Goal: Task Accomplishment & Management: Complete application form

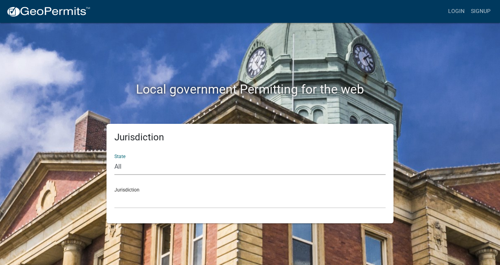
click at [138, 170] on select "All [US_STATE] [US_STATE] [US_STATE] [US_STATE] [US_STATE] [US_STATE] [US_STATE…" at bounding box center [249, 167] width 271 height 16
select select "[US_STATE]"
click at [114, 159] on select "All [US_STATE] [US_STATE] [US_STATE] [US_STATE] [US_STATE] [US_STATE] [US_STATE…" at bounding box center [249, 167] width 271 height 16
click at [138, 191] on div "Jurisdiction City of [GEOGRAPHIC_DATA], [US_STATE] City of [GEOGRAPHIC_DATA], […" at bounding box center [249, 194] width 271 height 27
click at [132, 204] on select "City of [GEOGRAPHIC_DATA], [US_STATE] City of [GEOGRAPHIC_DATA], [US_STATE] Cit…" at bounding box center [249, 200] width 271 height 16
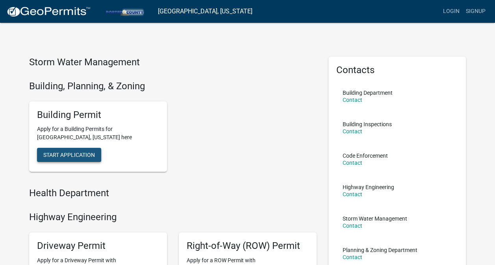
click at [84, 157] on span "Start Application" at bounding box center [69, 155] width 52 height 6
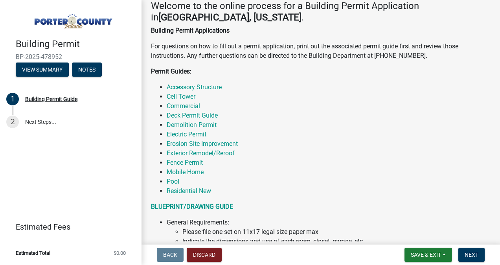
scroll to position [151, 0]
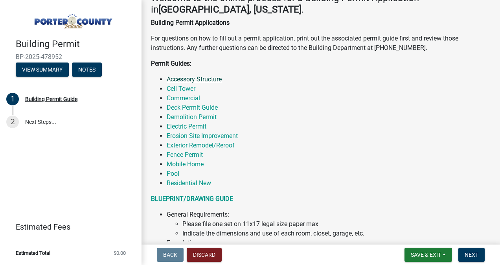
click at [209, 79] on link "Accessory Structure" at bounding box center [194, 79] width 55 height 7
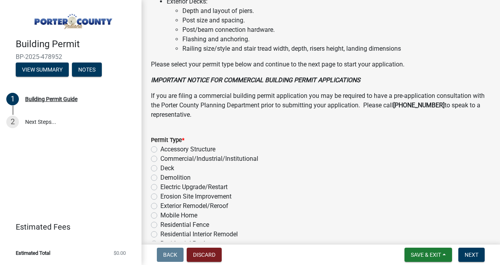
scroll to position [593, 0]
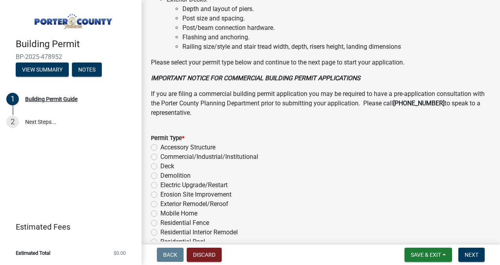
click at [161, 152] on label "Accessory Structure" at bounding box center [188, 147] width 55 height 9
click at [161, 148] on input "Accessory Structure" at bounding box center [163, 145] width 5 height 5
radio input "true"
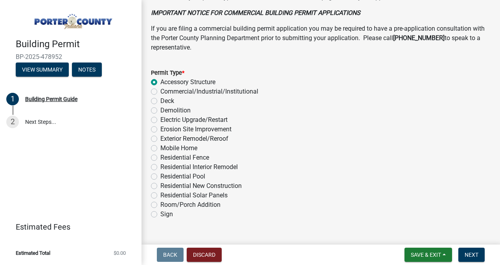
scroll to position [683, 0]
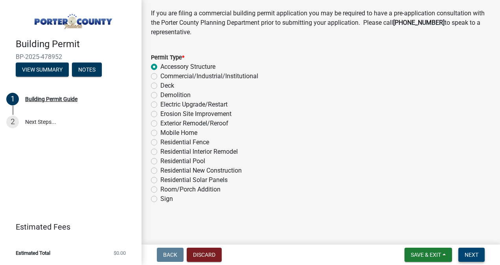
click at [477, 251] on button "Next" at bounding box center [472, 255] width 26 height 14
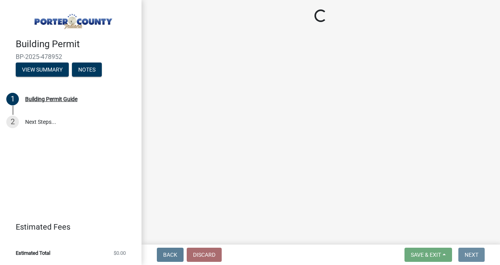
scroll to position [0, 0]
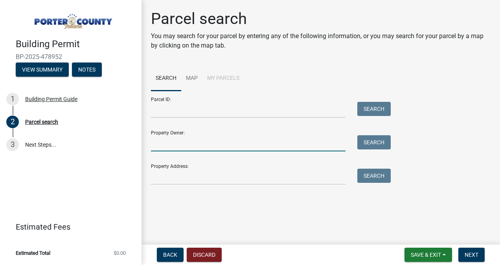
click at [187, 141] on input "Property Owner:" at bounding box center [248, 143] width 195 height 16
type input "[PERSON_NAME]"
type input "223 E 1400 N"
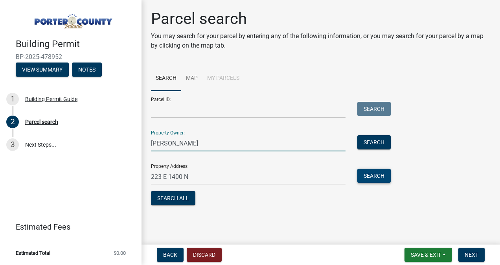
click at [374, 179] on button "Search" at bounding box center [374, 176] width 33 height 14
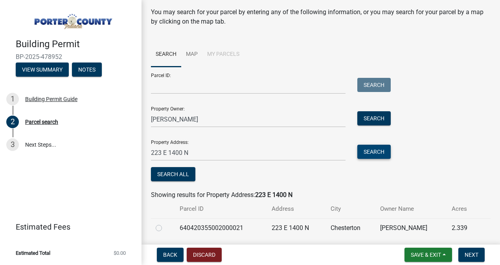
scroll to position [36, 0]
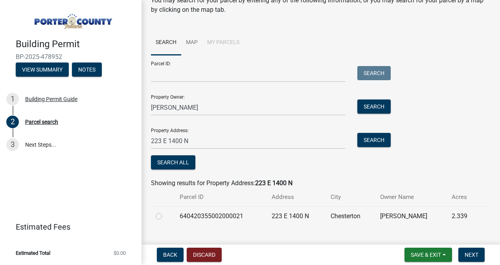
click at [165, 212] on label at bounding box center [165, 212] width 0 height 0
click at [165, 215] on input "radio" at bounding box center [167, 214] width 5 height 5
radio input "true"
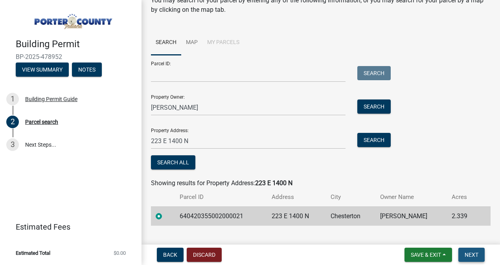
click at [477, 256] on span "Next" at bounding box center [472, 255] width 14 height 6
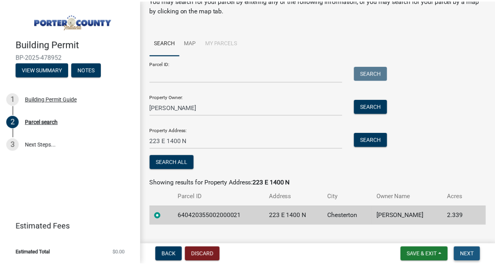
scroll to position [0, 0]
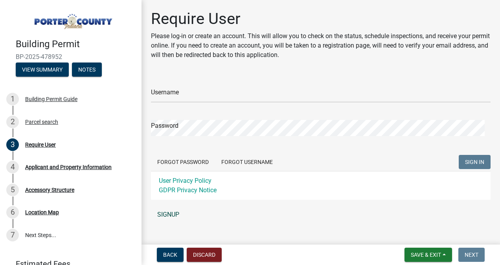
click at [163, 213] on link "SIGNUP" at bounding box center [321, 215] width 340 height 16
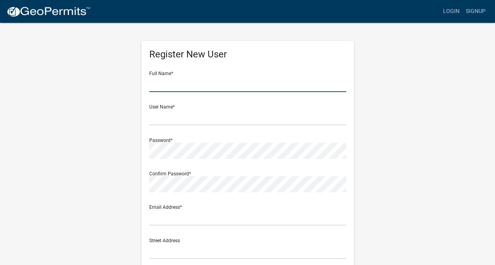
click at [210, 89] on input "text" at bounding box center [247, 84] width 197 height 16
type input "[PERSON_NAME]"
type input "[EMAIL_ADDRESS][DOMAIN_NAME]"
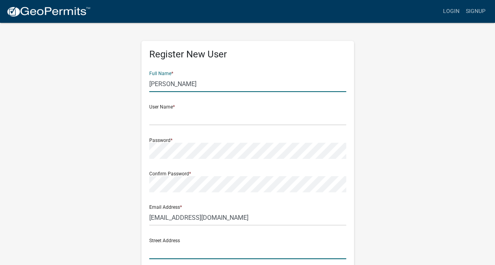
type input "223 E 1400 N"
type input "Chesterton"
type input "[US_STATE]"
type input "46304"
type input "8156038000"
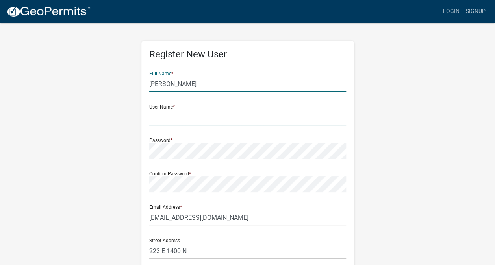
click at [194, 117] on input "text" at bounding box center [247, 117] width 197 height 16
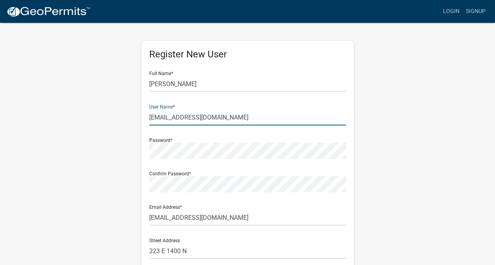
type input "[EMAIL_ADDRESS][DOMAIN_NAME]"
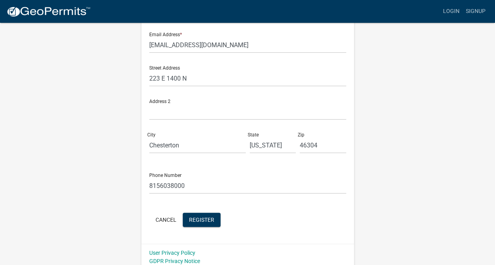
scroll to position [177, 0]
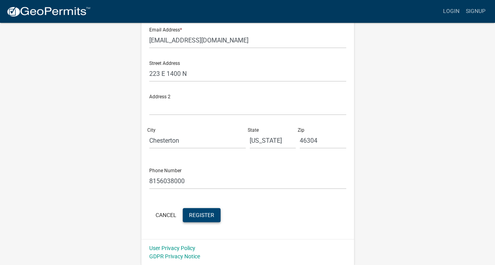
click at [200, 216] on span "Register" at bounding box center [201, 215] width 25 height 6
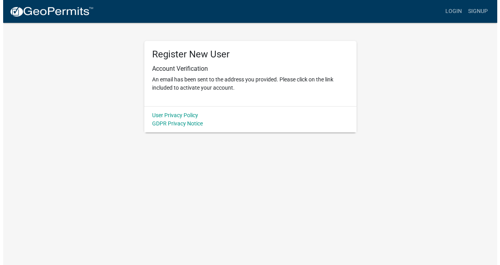
scroll to position [0, 0]
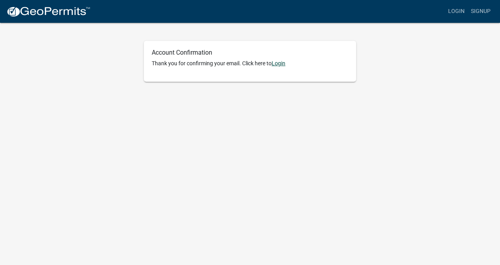
click at [285, 64] on link "Login" at bounding box center [279, 63] width 14 height 6
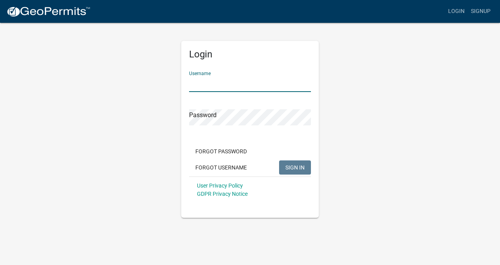
click at [232, 87] on input "Username" at bounding box center [250, 84] width 122 height 16
type input "[EMAIL_ADDRESS][DOMAIN_NAME]"
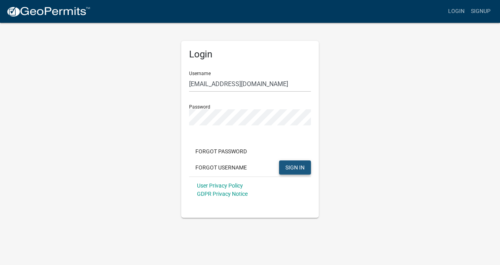
click at [293, 168] on span "SIGN IN" at bounding box center [295, 167] width 19 height 6
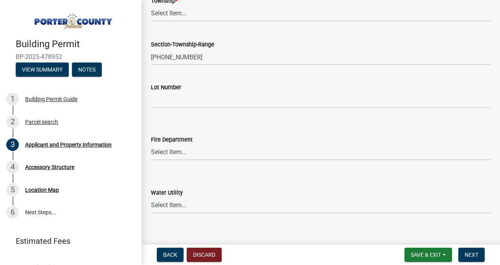
scroll to position [392, 0]
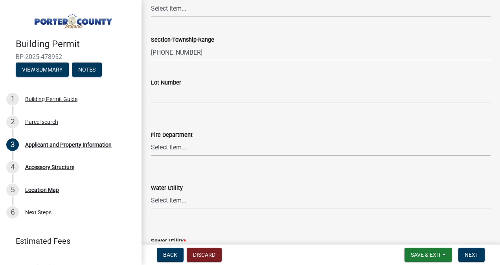
click at [186, 148] on select "Select Item... [PERSON_NAME] [PERSON_NAME] Harbor [PERSON_NAME] Grove [PERSON_N…" at bounding box center [321, 148] width 340 height 16
click at [151, 140] on select "Select Item... [PERSON_NAME] [PERSON_NAME] Harbor [PERSON_NAME] Grove [PERSON_N…" at bounding box center [321, 148] width 340 height 16
select select "f6a20749-9c5a-461f-8cbc-e769d10cedcc"
click at [188, 202] on select "Select Item... Aqua [US_STATE] Inc Damon Run [US_STATE] American Water Nature W…" at bounding box center [321, 201] width 340 height 16
click at [151, 193] on select "Select Item... Aqua Indiana Inc Damon Run Indiana American Water Nature Works P…" at bounding box center [321, 201] width 340 height 16
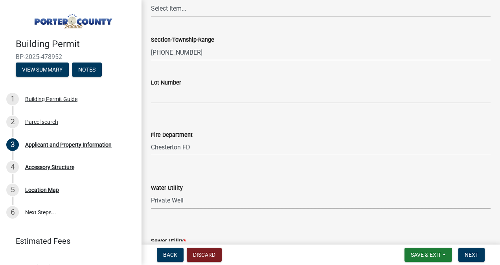
select select "b0f6f87b-588c-48c3-b728-322303c6bafe"
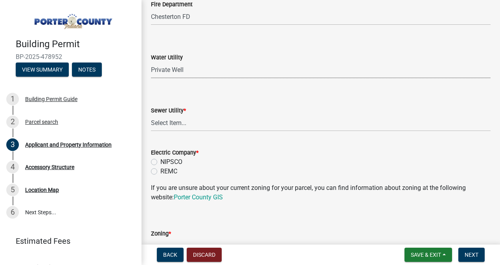
scroll to position [524, 0]
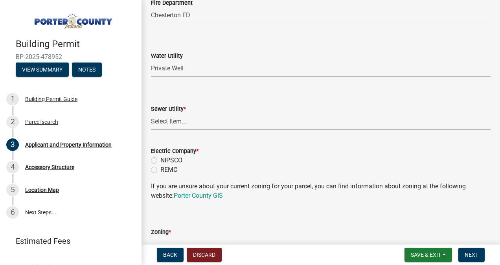
click at [342, 124] on select "Select Item... Aqua Indiana Inc Damon Run Falling Waters Lake Eliza - LEACD Nat…" at bounding box center [321, 122] width 340 height 16
click at [151, 114] on select "Select Item... Aqua Indiana Inc Damon Run Falling Waters Lake Eliza - LEACD Nat…" at bounding box center [321, 122] width 340 height 16
select select "ea6751d4-6bf7-4a16-89ee-f7801ab82aa1"
click at [161, 158] on label "NIPSCO" at bounding box center [172, 160] width 22 height 9
click at [161, 158] on input "NIPSCO" at bounding box center [163, 158] width 5 height 5
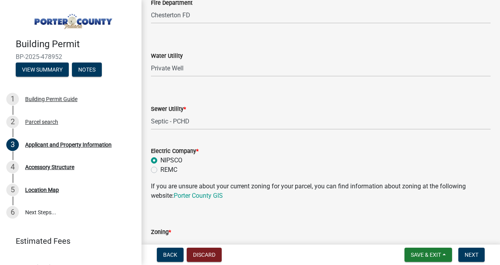
radio input "true"
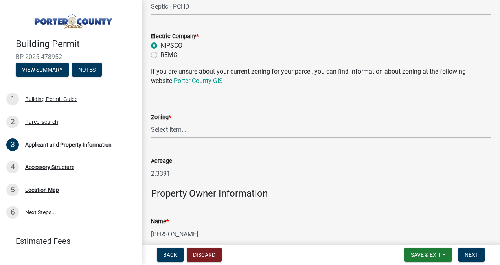
scroll to position [662, 0]
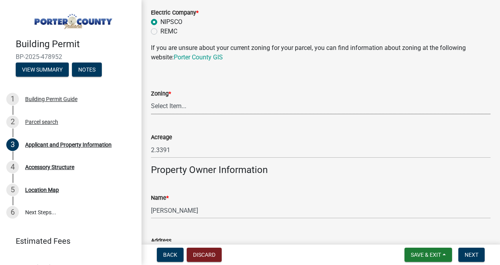
click at [172, 103] on select "Select Item... A1 A2 CH CM CN I1 I2 I3 IN MP OT P1 P2 PUD R1 R2 R3 R4 RL RR" at bounding box center [321, 106] width 340 height 16
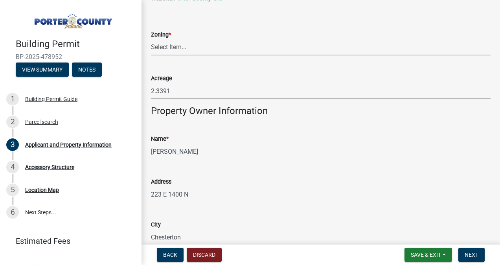
scroll to position [682, 0]
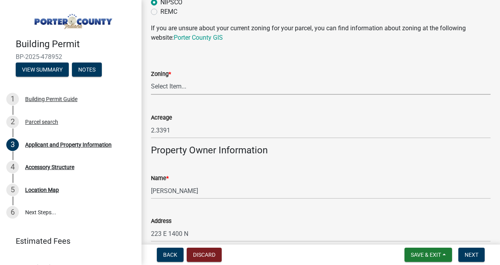
click at [183, 88] on select "Select Item... A1 A2 CH CM CN I1 I2 I3 IN MP OT P1 P2 PUD R1 R2 R3 R4 RL RR" at bounding box center [321, 87] width 340 height 16
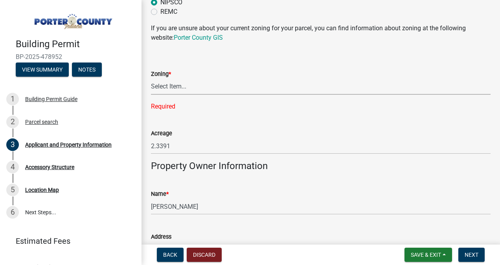
click at [172, 81] on select "Select Item... A1 A2 CH CM CN I1 I2 I3 IN MP OT P1 P2 PUD R1 R2 R3 R4 RL RR" at bounding box center [321, 87] width 340 height 16
click at [174, 87] on select "Select Item... A1 A2 CH CM CN I1 I2 I3 IN MP OT P1 P2 PUD R1 R2 R3 R4 RL RR" at bounding box center [321, 87] width 340 height 16
click at [151, 79] on select "Select Item... A1 A2 CH CM CN I1 I2 I3 IN MP OT P1 P2 PUD R1 R2 R3 R4 RL RR" at bounding box center [321, 87] width 340 height 16
select select "e2d1b1d7-ccc9-456b-9e96-e16306515997"
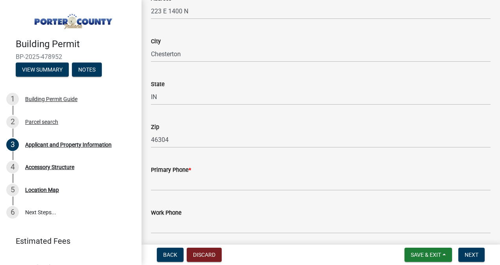
scroll to position [934, 0]
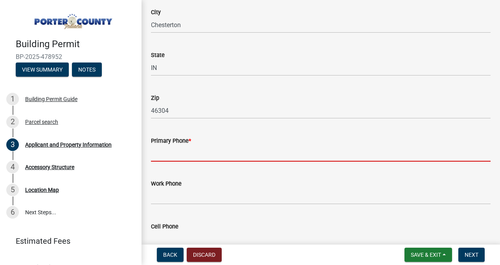
click at [249, 156] on input "Primary Phone *" at bounding box center [321, 154] width 340 height 16
type input "8156038000"
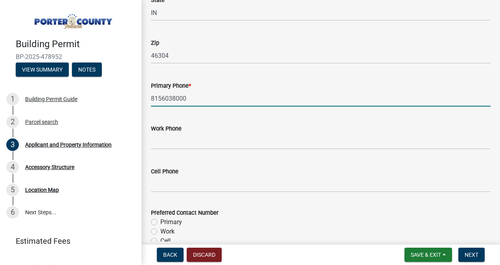
scroll to position [1052, 0]
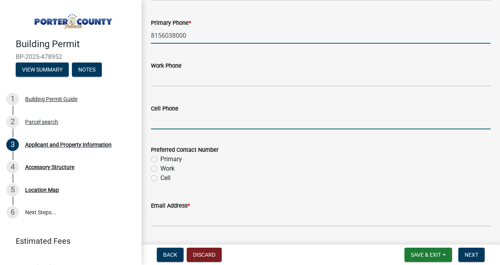
click at [201, 124] on input "Cell Phone" at bounding box center [321, 121] width 340 height 16
type input "8156038000"
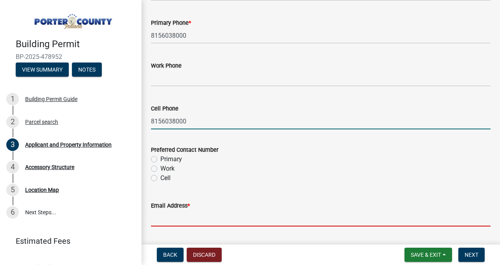
type input "[EMAIL_ADDRESS][DOMAIN_NAME]"
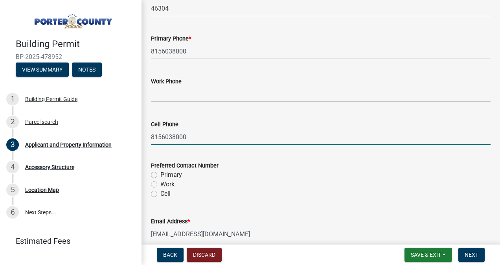
scroll to position [1068, 0]
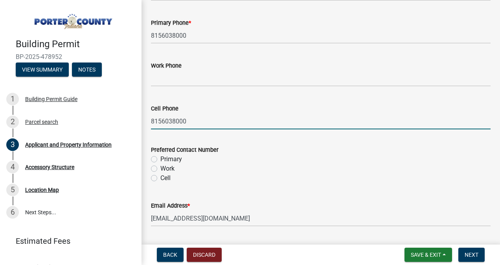
click at [161, 178] on label "Cell" at bounding box center [166, 177] width 10 height 9
click at [161, 178] on input "Cell" at bounding box center [163, 175] width 5 height 5
radio input "true"
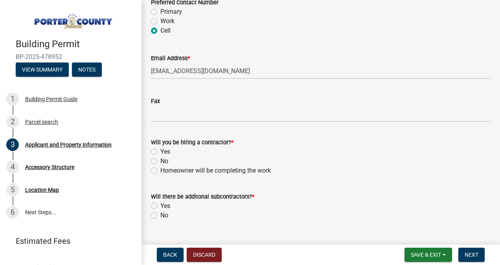
scroll to position [1220, 0]
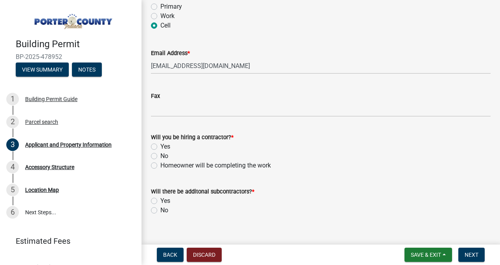
click at [161, 145] on label "Yes" at bounding box center [166, 146] width 10 height 9
click at [161, 145] on input "Yes" at bounding box center [163, 144] width 5 height 5
radio input "true"
click at [161, 209] on label "No" at bounding box center [165, 210] width 8 height 9
click at [161, 209] on input "No" at bounding box center [163, 208] width 5 height 5
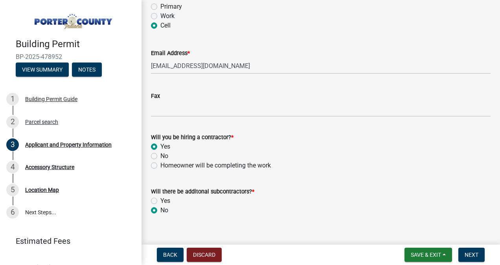
radio input "true"
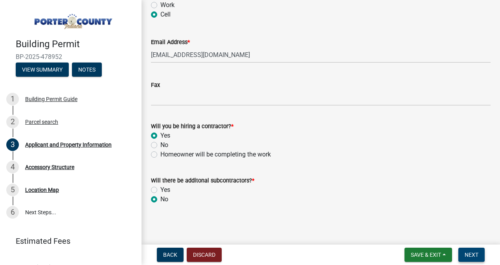
click at [478, 256] on span "Next" at bounding box center [472, 255] width 14 height 6
click at [473, 255] on span "Next" at bounding box center [472, 255] width 14 height 6
click at [476, 253] on span "Next" at bounding box center [472, 255] width 14 height 6
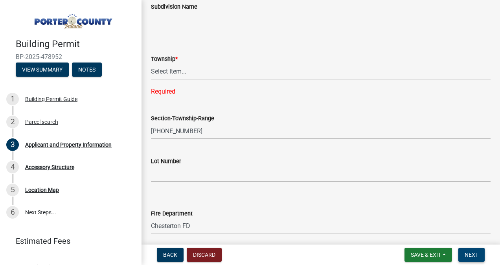
scroll to position [298, 0]
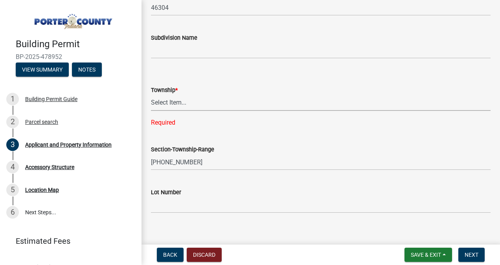
click at [207, 103] on select "Select Item... Boone Center Jackson Liberty Morgan Pine Pleasant Portage Porter…" at bounding box center [321, 103] width 340 height 16
click at [151, 95] on select "Select Item... Boone Center Jackson Liberty Morgan Pine Pleasant Portage Porter…" at bounding box center [321, 103] width 340 height 16
select select "42deca87-6946-4ced-a5f6-3d6cc7cfc8d2"
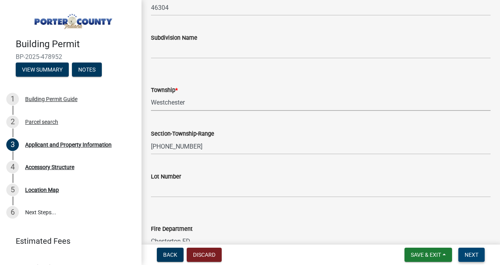
click at [474, 256] on span "Next" at bounding box center [472, 255] width 14 height 6
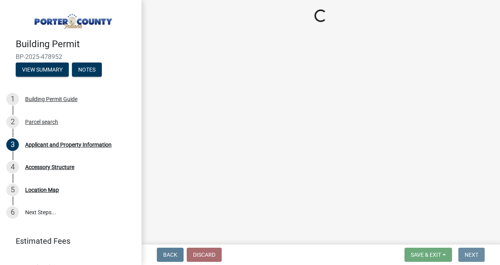
scroll to position [0, 0]
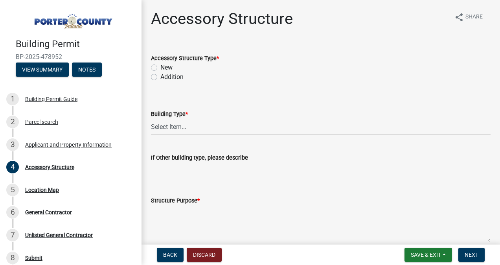
click at [161, 66] on label "New" at bounding box center [167, 67] width 12 height 9
click at [161, 66] on input "New" at bounding box center [163, 65] width 5 height 5
radio input "true"
click at [175, 125] on select "Select Item... Ag. Building Chicken Coop Detached Garage Exterior Remodel Gazeb…" at bounding box center [321, 127] width 340 height 16
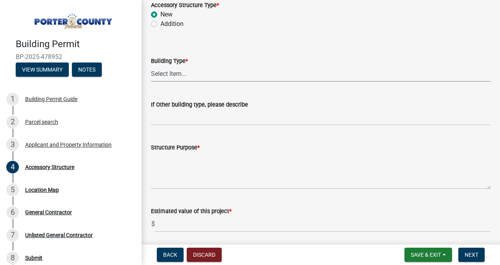
scroll to position [45, 0]
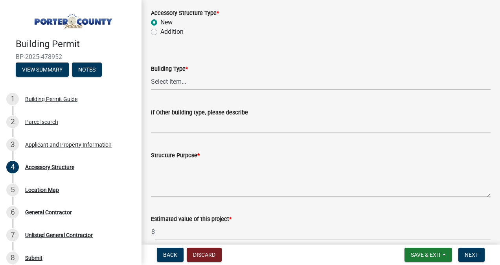
click at [242, 83] on select "Select Item... Ag. Building Chicken Coop Detached Garage Exterior Remodel Gazeb…" at bounding box center [321, 82] width 340 height 16
click at [151, 74] on select "Select Item... Ag. Building Chicken Coop Detached Garage Exterior Remodel Gazeb…" at bounding box center [321, 82] width 340 height 16
select select "b3000bfd-f408-4deb-8000-b6d1b85894a4"
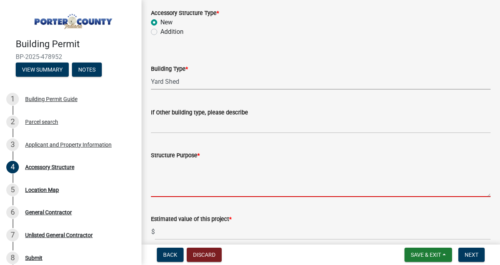
click at [172, 189] on textarea "Structure Purpose *" at bounding box center [321, 178] width 340 height 37
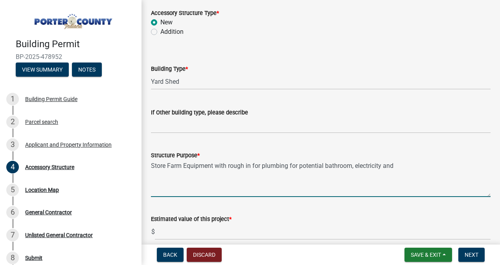
click at [400, 167] on textarea "Store Farm Equipment with rough in for plumbing for potential bathroom, electri…" at bounding box center [321, 178] width 340 height 37
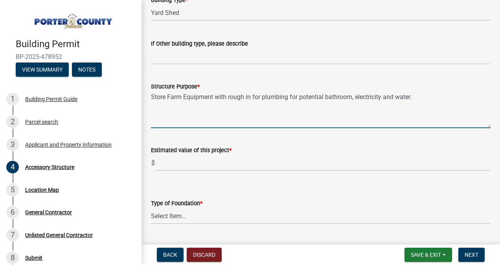
scroll to position [132, 0]
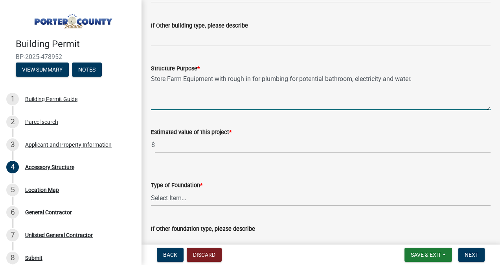
type textarea "Store Farm Equipment with rough in for plumbing for potential bathroom, electri…"
click at [166, 140] on input "text" at bounding box center [323, 145] width 336 height 16
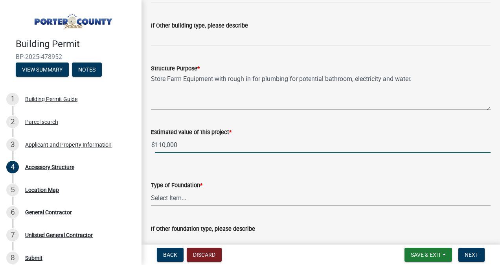
type input "110000"
click at [190, 198] on select "Select Item... Concrete Block Poured Concrete Post Frame Other" at bounding box center [321, 198] width 340 height 16
click at [151, 190] on select "Select Item... Concrete Block Poured Concrete Post Frame Other" at bounding box center [321, 198] width 340 height 16
select select "b16561a8-8531-4c00-a0ba-45c0345273e3"
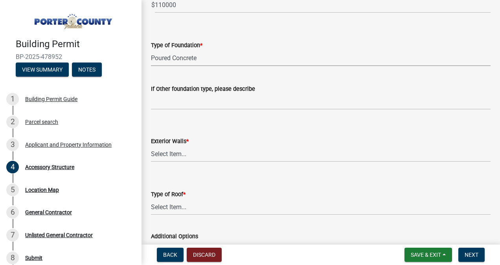
scroll to position [308, 0]
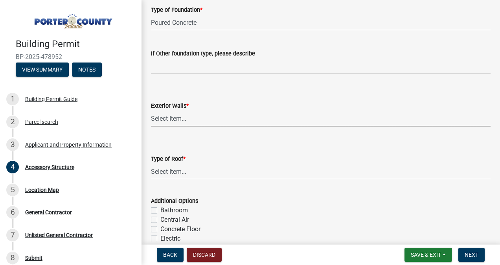
click at [231, 121] on select "Select Item... Masonry Wood Frame Post Frame Steel Frame" at bounding box center [321, 119] width 340 height 16
click at [151, 111] on select "Select Item... Masonry Wood Frame Post Frame Steel Frame" at bounding box center [321, 119] width 340 height 16
select select "29856c7f-eeba-4e54-97cb-4d08c5c5b677"
click at [186, 170] on select "Select Item... Shingles Steel" at bounding box center [321, 172] width 340 height 16
click at [151, 164] on select "Select Item... Shingles Steel" at bounding box center [321, 172] width 340 height 16
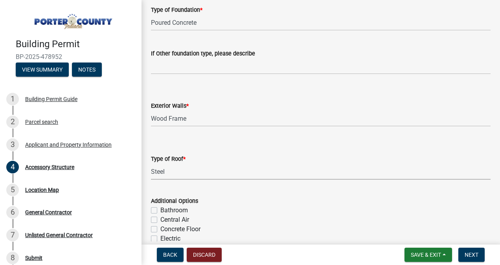
select select "d63a0ebc-b44d-481d-ab70-ec75eba29316"
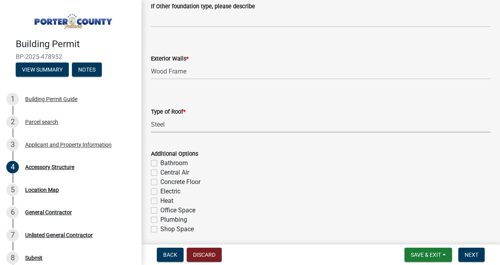
scroll to position [382, 0]
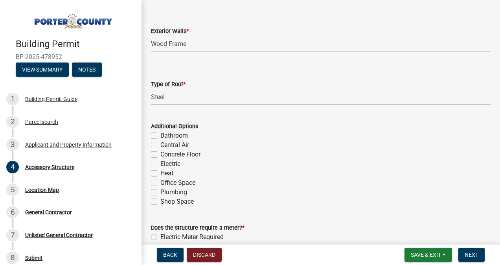
click at [161, 202] on label "Shop Space" at bounding box center [177, 201] width 33 height 9
click at [161, 202] on input "Shop Space" at bounding box center [163, 199] width 5 height 5
checkbox input "true"
checkbox input "false"
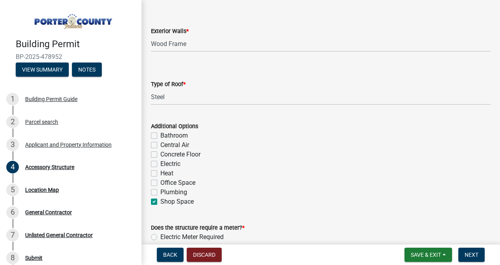
checkbox input "false"
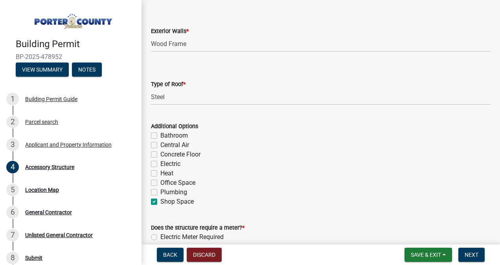
checkbox input "true"
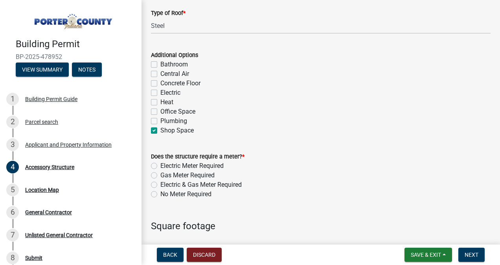
scroll to position [463, 0]
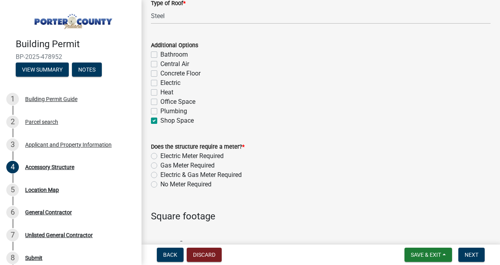
click at [161, 184] on label "No Meter Required" at bounding box center [186, 184] width 51 height 9
click at [161, 184] on input "No Meter Required" at bounding box center [163, 182] width 5 height 5
radio input "true"
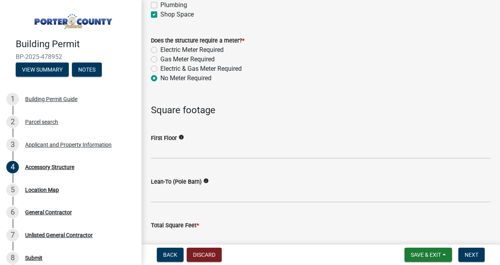
scroll to position [586, 0]
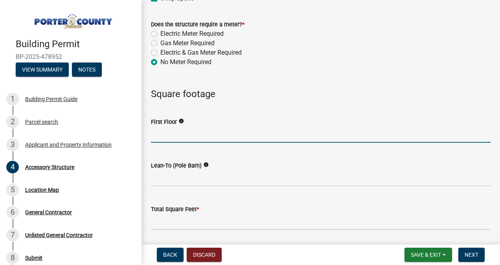
click at [178, 138] on input "text" at bounding box center [321, 135] width 340 height 16
type input "1200"
click at [182, 119] on icon "info" at bounding box center [182, 121] width 6 height 6
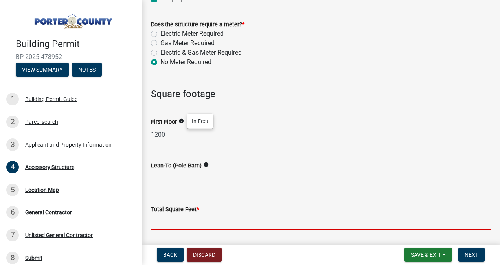
click at [190, 223] on input "text" at bounding box center [321, 222] width 340 height 16
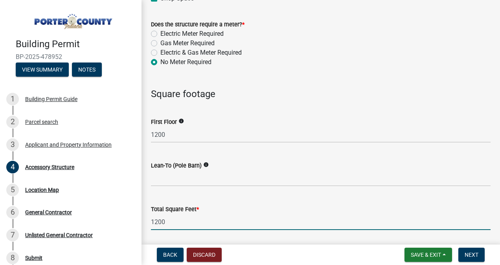
type input "1200"
click at [206, 165] on icon "info" at bounding box center [206, 165] width 6 height 6
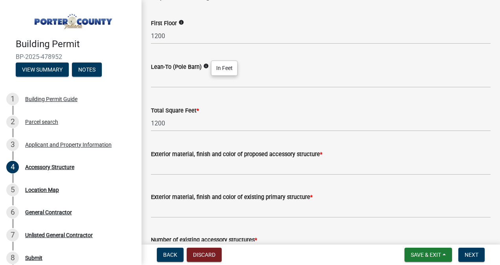
scroll to position [686, 0]
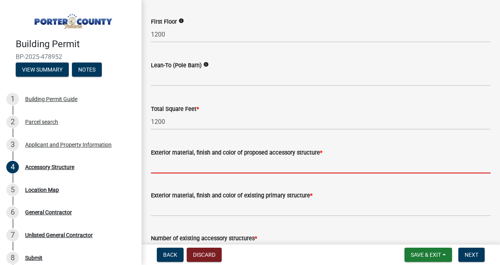
click at [285, 163] on input "Exterior material, finish and color of proposed accessory structure *" at bounding box center [321, 165] width 340 height 16
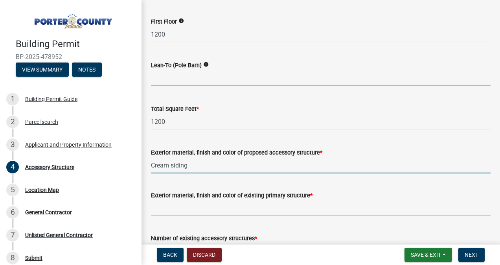
type input "Cream siding"
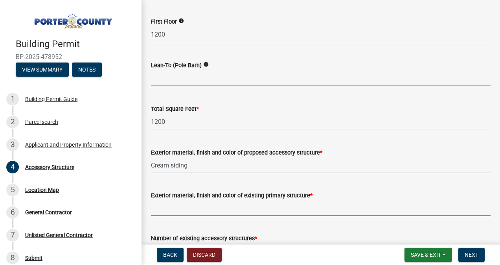
click at [211, 209] on input "Exterior material, finish and color of existing primary structure *" at bounding box center [321, 208] width 340 height 16
type input "Crea"
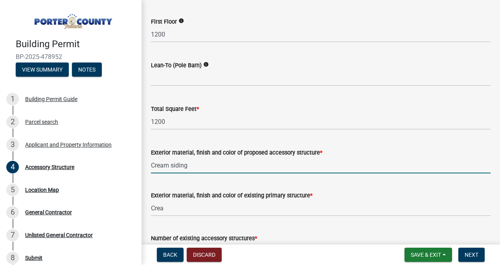
click at [170, 165] on input "Cream siding" at bounding box center [321, 165] width 340 height 16
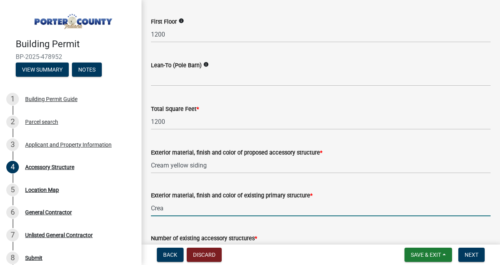
click at [170, 211] on input "Crea" at bounding box center [321, 208] width 340 height 16
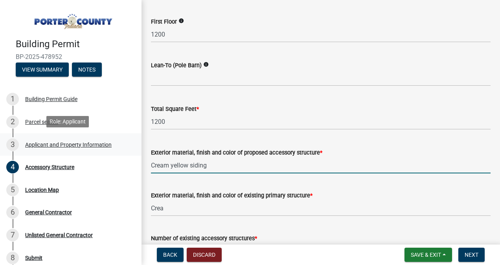
drag, startPoint x: 220, startPoint y: 157, endPoint x: 118, endPoint y: 149, distance: 102.2
click at [118, 149] on div "Building Permit BP-2025-478952 View Summary Notes 1 Building Permit Guide 2 Par…" at bounding box center [250, 132] width 500 height 265
type input "Siding Jersey Cream with white trim"
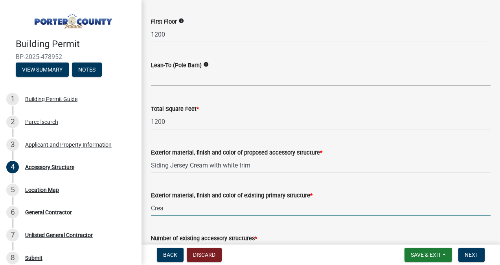
drag, startPoint x: 171, startPoint y: 207, endPoint x: 146, endPoint y: 207, distance: 24.4
click at [146, 207] on div "Exterior material, finish and color of existing primary structure * Crea" at bounding box center [321, 198] width 352 height 37
type input "y"
type input "Y"
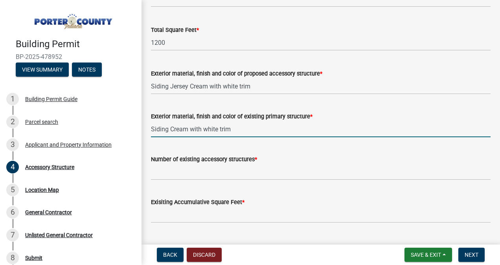
scroll to position [767, 0]
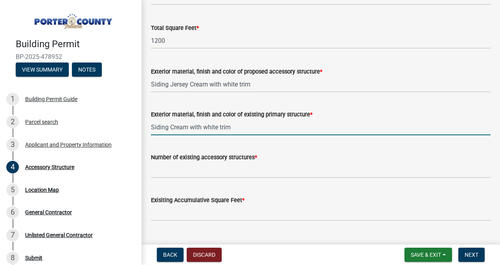
type input "Siding Cream with white trim"
click at [172, 173] on input "Number of existing accessory structures *" at bounding box center [321, 170] width 340 height 16
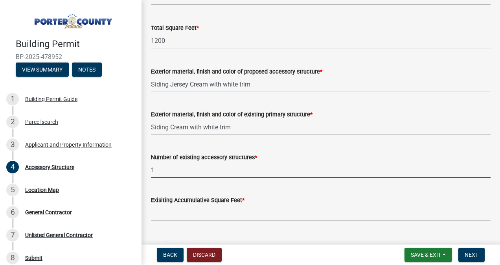
type input "1"
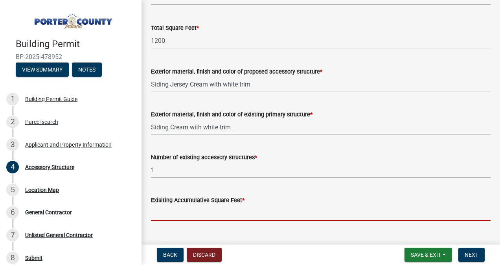
click at [174, 215] on input "text" at bounding box center [321, 213] width 340 height 16
type input "1"
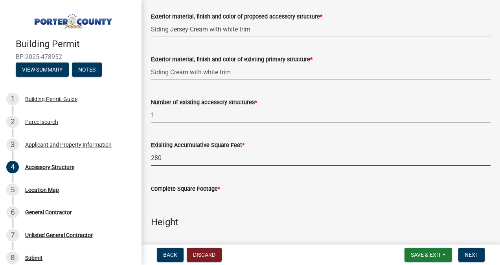
scroll to position [860, 0]
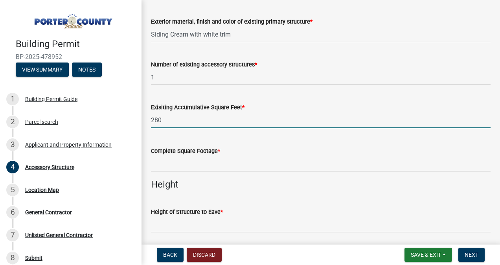
type input "280"
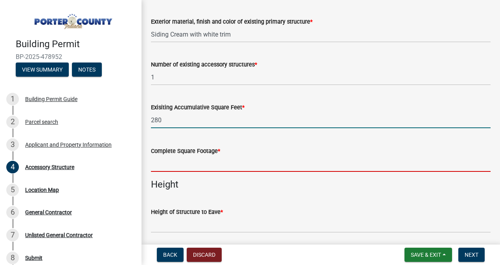
click at [194, 161] on input "text" at bounding box center [321, 164] width 340 height 16
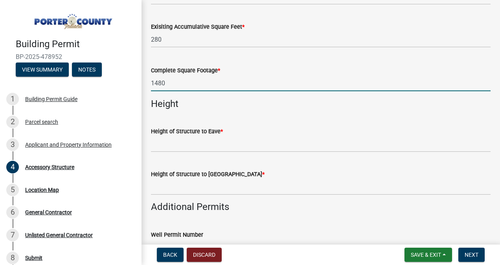
scroll to position [961, 0]
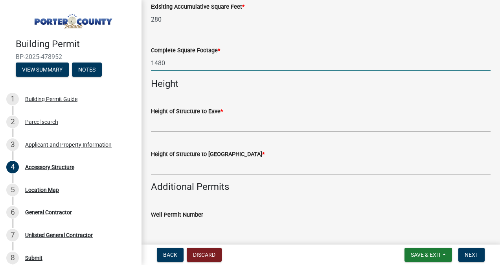
type input "1480"
click at [201, 165] on input "Height of Structure to Roof Peak *" at bounding box center [321, 167] width 340 height 16
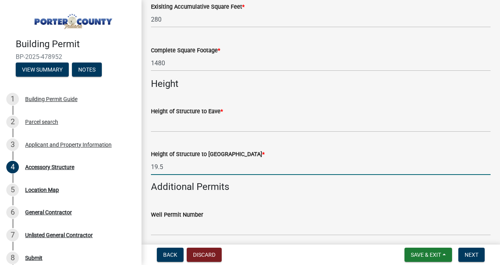
type input "19.5"
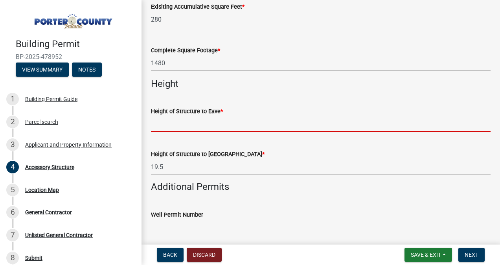
click at [172, 127] on input "Height of Structure to Eave *" at bounding box center [321, 124] width 340 height 16
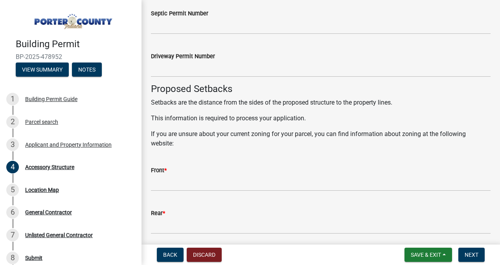
scroll to position [1219, 0]
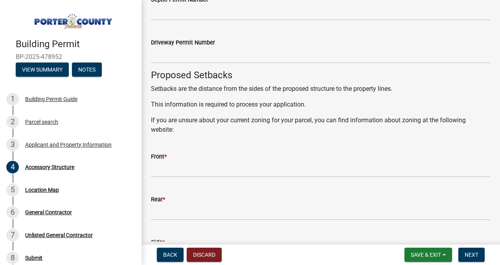
type input "9"
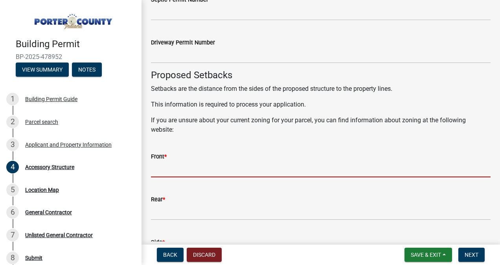
click at [198, 175] on input "Front *" at bounding box center [321, 169] width 340 height 16
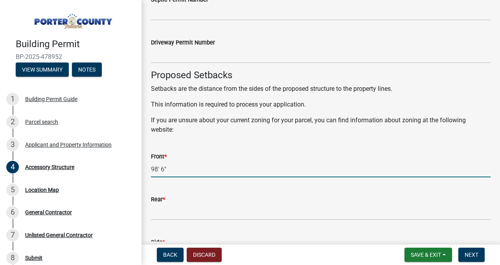
type input "98' 6""
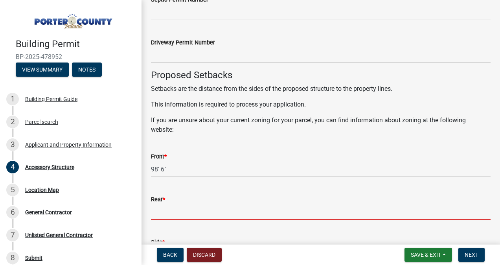
click at [163, 216] on input "Rear *" at bounding box center [321, 212] width 340 height 16
click at [166, 209] on input "Rear *" at bounding box center [321, 212] width 340 height 16
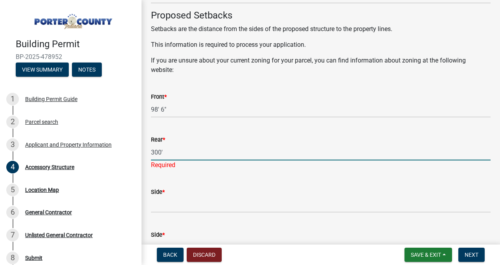
scroll to position [1314, 0]
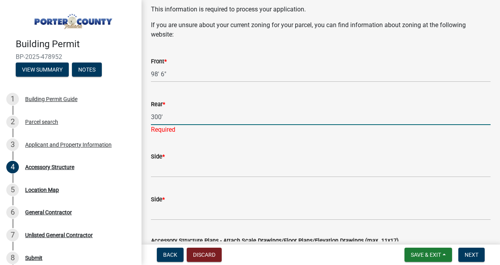
type input "300'"
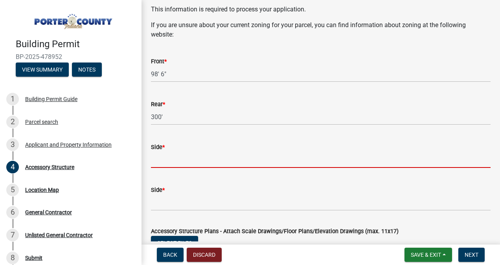
click at [182, 163] on input "Side *" at bounding box center [321, 160] width 340 height 16
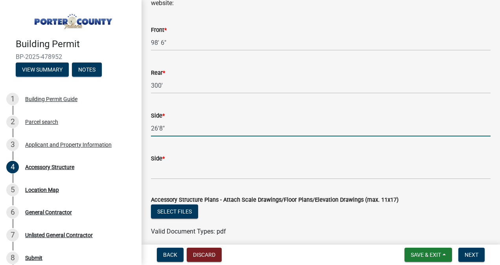
scroll to position [1361, 0]
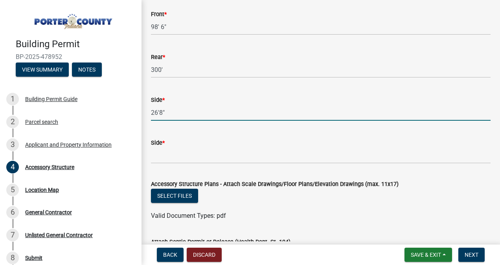
type input "26'8""
click at [179, 153] on input "Side *" at bounding box center [321, 156] width 340 height 16
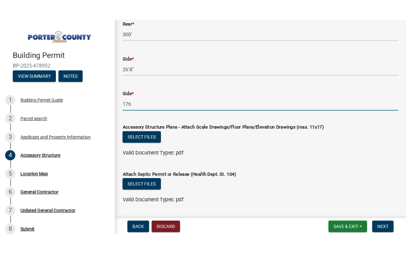
scroll to position [1436, 0]
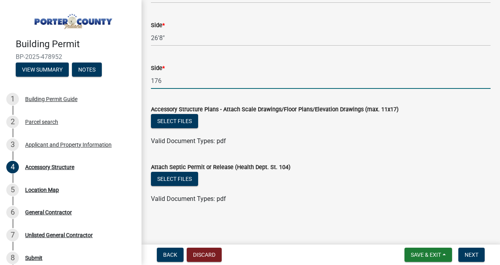
type input "176"
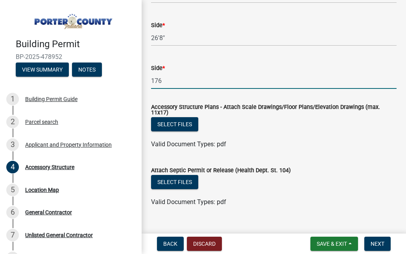
scroll to position [1445, 0]
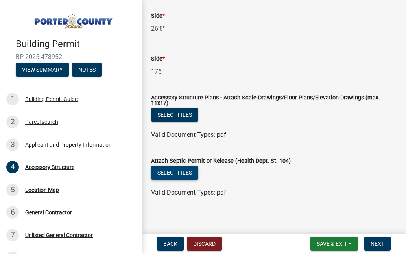
click at [175, 180] on button "Select files" at bounding box center [174, 173] width 47 height 14
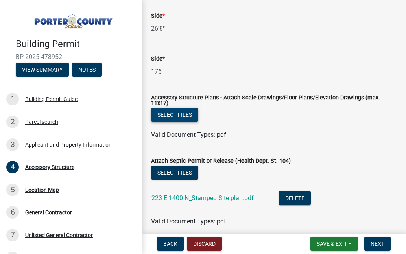
click at [183, 122] on button "Select files" at bounding box center [174, 115] width 47 height 14
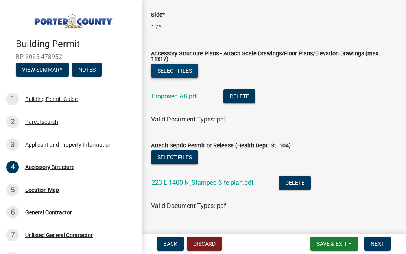
scroll to position [1517, 0]
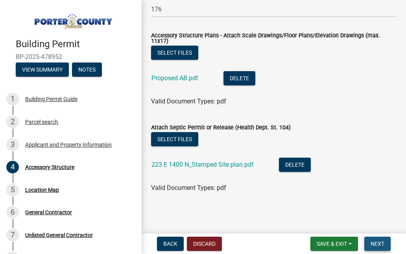
click at [382, 244] on span "Next" at bounding box center [378, 244] width 14 height 6
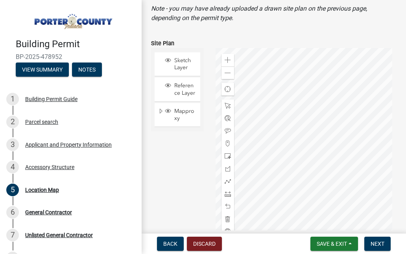
scroll to position [94, 0]
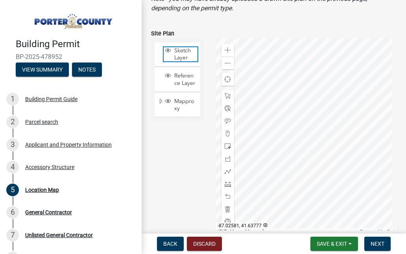
click at [179, 54] on span "Sketch Layer" at bounding box center [184, 54] width 25 height 14
click at [293, 166] on div at bounding box center [306, 136] width 181 height 197
click at [182, 81] on span "Reference Layer" at bounding box center [184, 79] width 25 height 14
click at [174, 81] on span "Reference Layer" at bounding box center [184, 79] width 25 height 14
click at [178, 50] on span "Sketch Layer" at bounding box center [184, 54] width 25 height 14
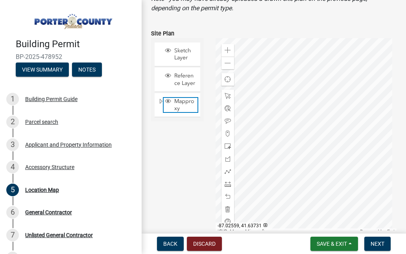
click at [173, 112] on span "Mapproxy" at bounding box center [184, 105] width 25 height 14
click at [348, 143] on div at bounding box center [306, 136] width 181 height 197
click at [287, 156] on div at bounding box center [306, 136] width 181 height 197
click at [251, 158] on div at bounding box center [306, 136] width 181 height 197
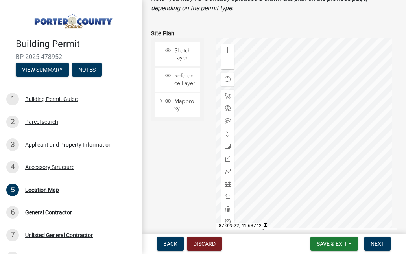
click at [281, 137] on div at bounding box center [306, 136] width 181 height 197
click at [273, 154] on div at bounding box center [306, 136] width 181 height 197
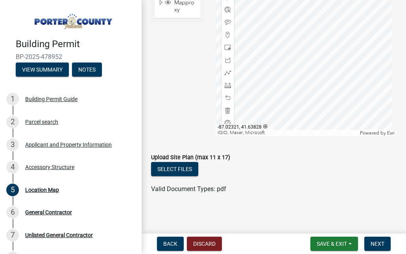
scroll to position [194, 0]
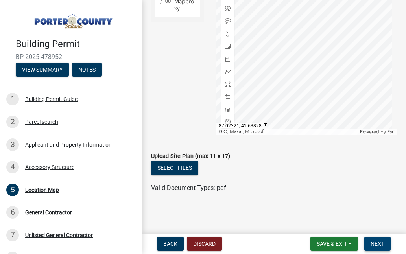
click at [376, 244] on span "Next" at bounding box center [378, 244] width 14 height 6
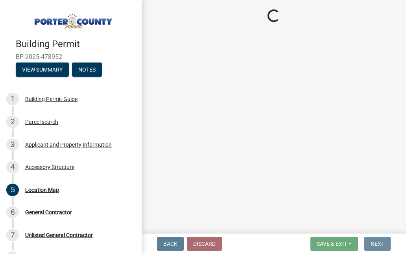
scroll to position [0, 0]
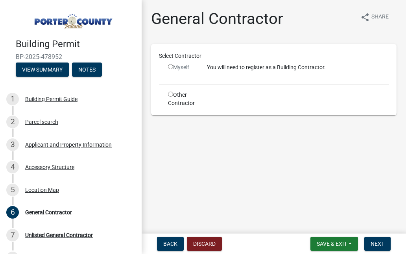
click at [171, 94] on input "radio" at bounding box center [170, 94] width 5 height 5
radio input "true"
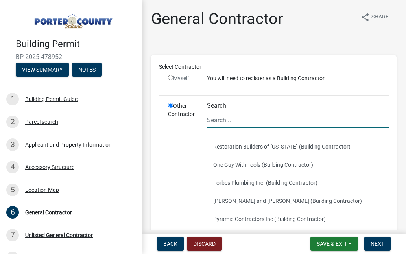
click at [230, 118] on input "Search" at bounding box center [298, 120] width 182 height 16
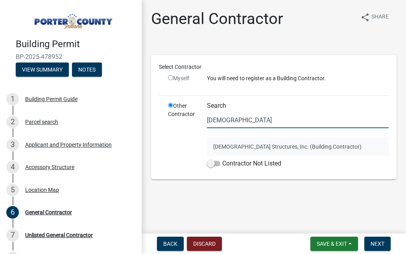
type input "amish"
click at [269, 144] on button "Amish Structures, Inc. (Building Contractor)" at bounding box center [298, 147] width 182 height 18
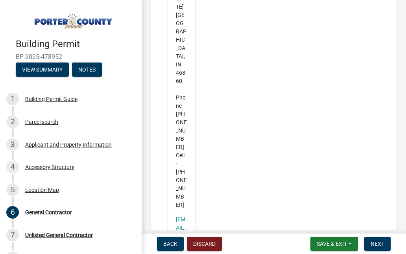
scroll to position [341, 0]
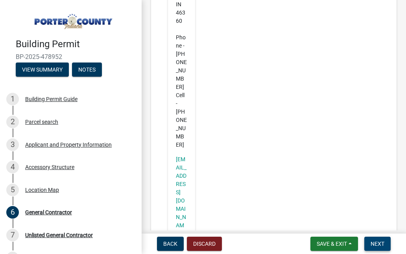
click at [377, 249] on button "Next" at bounding box center [377, 244] width 26 height 14
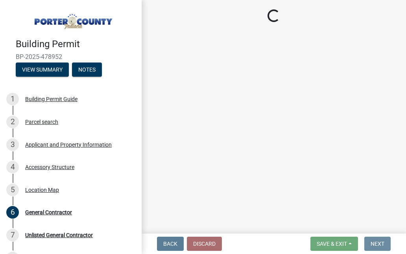
scroll to position [0, 0]
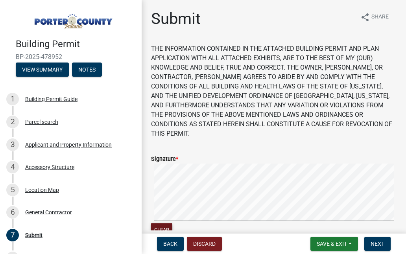
click at [161, 223] on button "Clear" at bounding box center [161, 229] width 21 height 13
click at [164, 223] on button "Clear" at bounding box center [161, 229] width 21 height 13
click at [377, 240] on button "Next" at bounding box center [377, 244] width 26 height 14
click at [382, 244] on span "Next" at bounding box center [378, 244] width 14 height 6
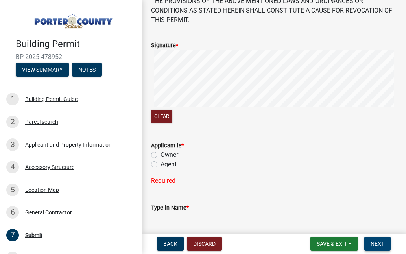
scroll to position [115, 0]
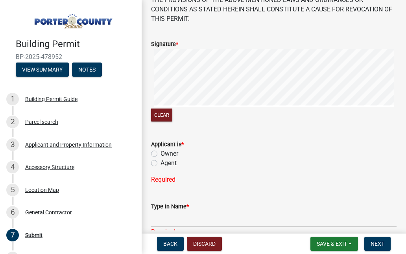
click at [161, 149] on label "Owner" at bounding box center [170, 153] width 18 height 9
click at [161, 149] on input "Owner" at bounding box center [163, 151] width 5 height 5
radio input "true"
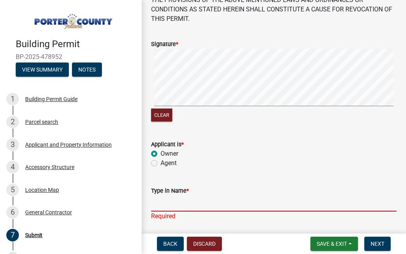
click at [166, 196] on input "Type in Name *" at bounding box center [273, 204] width 245 height 16
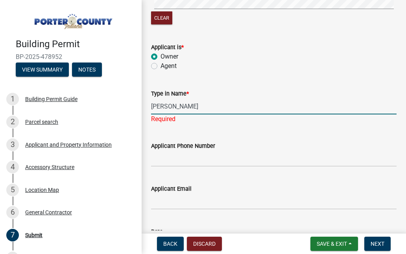
scroll to position [216, 0]
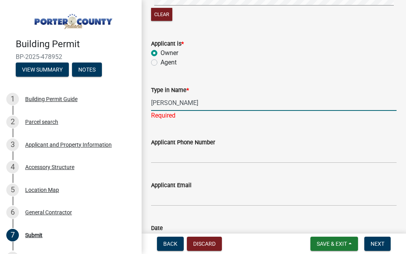
type input "Philip Hoekstra"
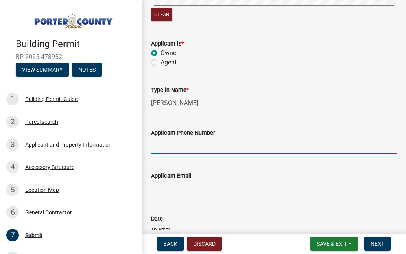
click at [165, 144] on wm-data-entity-input "Applicant Phone Number" at bounding box center [273, 138] width 245 height 43
type input "8156038000"
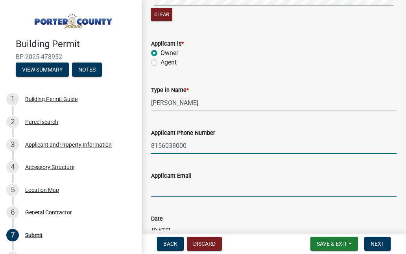
type input "[EMAIL_ADDRESS][DOMAIN_NAME]"
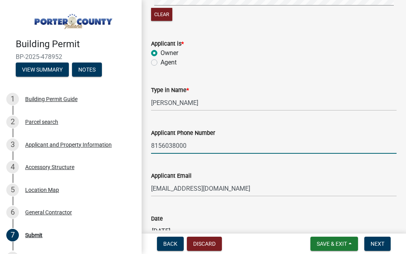
scroll to position [258, 0]
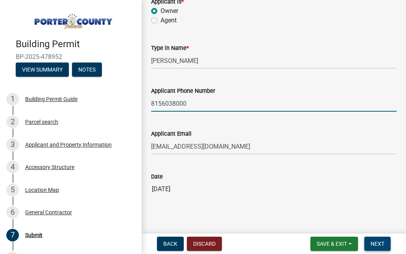
click at [381, 246] on span "Next" at bounding box center [378, 244] width 14 height 6
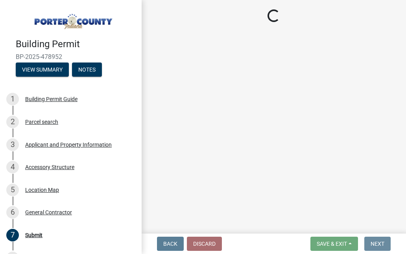
scroll to position [0, 0]
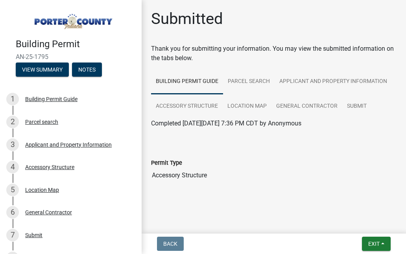
drag, startPoint x: 397, startPoint y: 128, endPoint x: 399, endPoint y: 195, distance: 66.9
click at [399, 195] on div "Submitted Thank you for submitting your information. You may view the submitted…" at bounding box center [273, 107] width 257 height 197
click at [275, 215] on main "Submitted Thank you for submitting your information. You may view the submitted…" at bounding box center [274, 115] width 264 height 231
click at [379, 242] on span "Exit" at bounding box center [373, 244] width 11 height 6
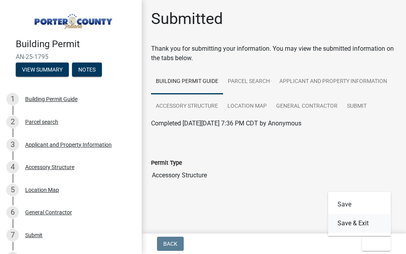
click at [362, 221] on button "Save & Exit" at bounding box center [359, 223] width 63 height 19
